Goal: Task Accomplishment & Management: Manage account settings

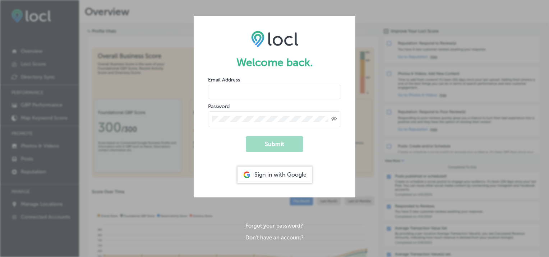
type input "[EMAIL_ADDRESS][DOMAIN_NAME]"
click at [294, 92] on input "[EMAIL_ADDRESS][DOMAIN_NAME]" at bounding box center [274, 92] width 133 height 14
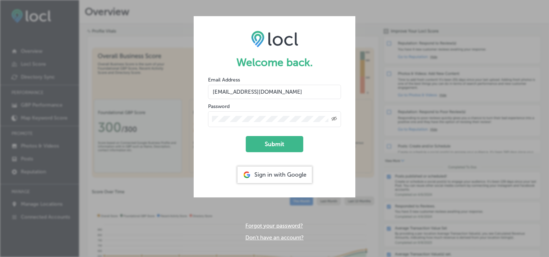
click at [312, 74] on form "Welcome back. Email Address [EMAIL_ADDRESS][DOMAIN_NAME] Password Created with …" at bounding box center [275, 106] width 162 height 181
click at [283, 144] on button "Submit" at bounding box center [275, 144] width 58 height 16
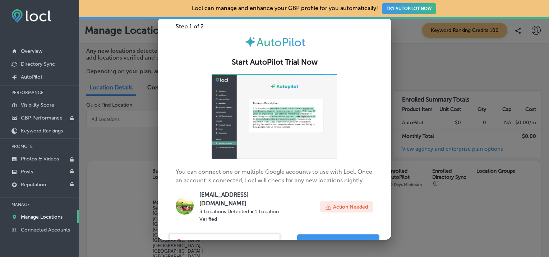
scroll to position [37, 0]
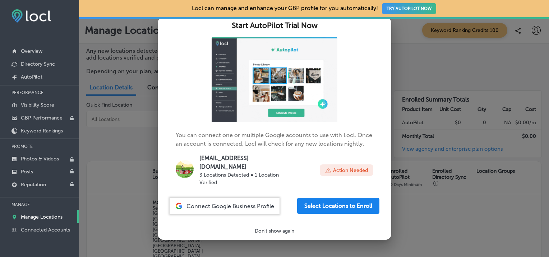
click at [352, 207] on button "Select Locations to Enroll" at bounding box center [338, 206] width 82 height 16
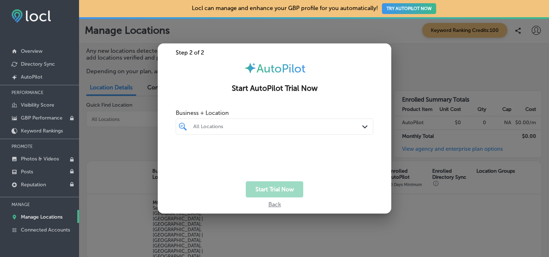
click at [367, 124] on div "Path Created with Sketch." at bounding box center [366, 127] width 8 height 8
click at [183, 154] on input "checkbox" at bounding box center [184, 154] width 9 height 9
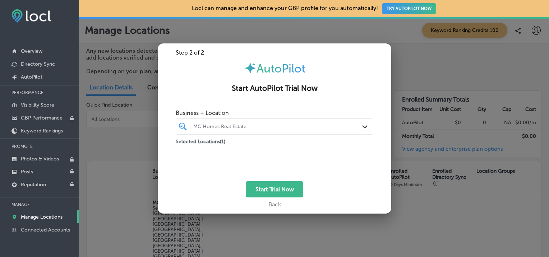
click at [344, 191] on div "Start Trial Now" at bounding box center [275, 190] width 234 height 16
click at [280, 188] on button "Start Trial Now" at bounding box center [275, 190] width 58 height 16
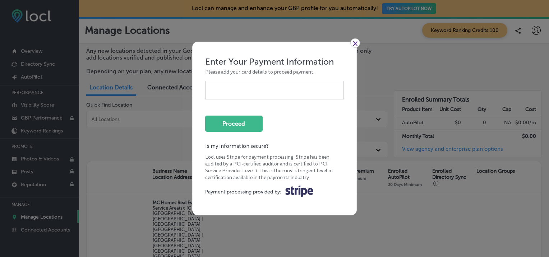
click at [352, 44] on link "×" at bounding box center [355, 42] width 10 height 9
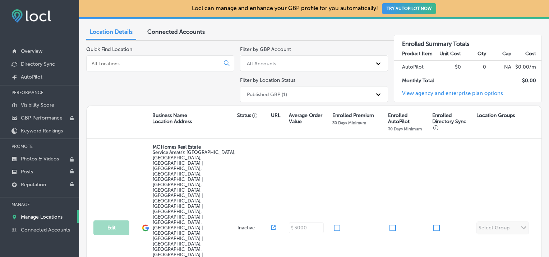
scroll to position [0, 0]
